Goal: Find specific page/section: Find specific page/section

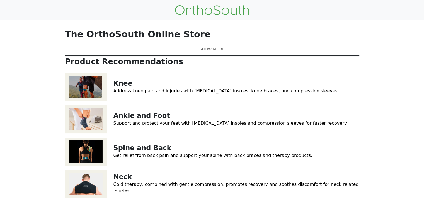
click at [123, 87] on link "Knee" at bounding box center [122, 84] width 19 height 8
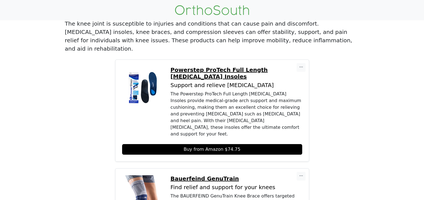
scroll to position [93, 0]
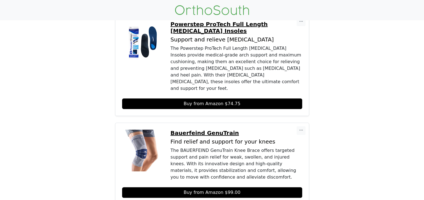
click at [142, 131] on img at bounding box center [143, 151] width 42 height 42
click at [204, 130] on p "Bauerfeind GenuTrain" at bounding box center [237, 133] width 132 height 7
